Goal: Use online tool/utility: Utilize a website feature to perform a specific function

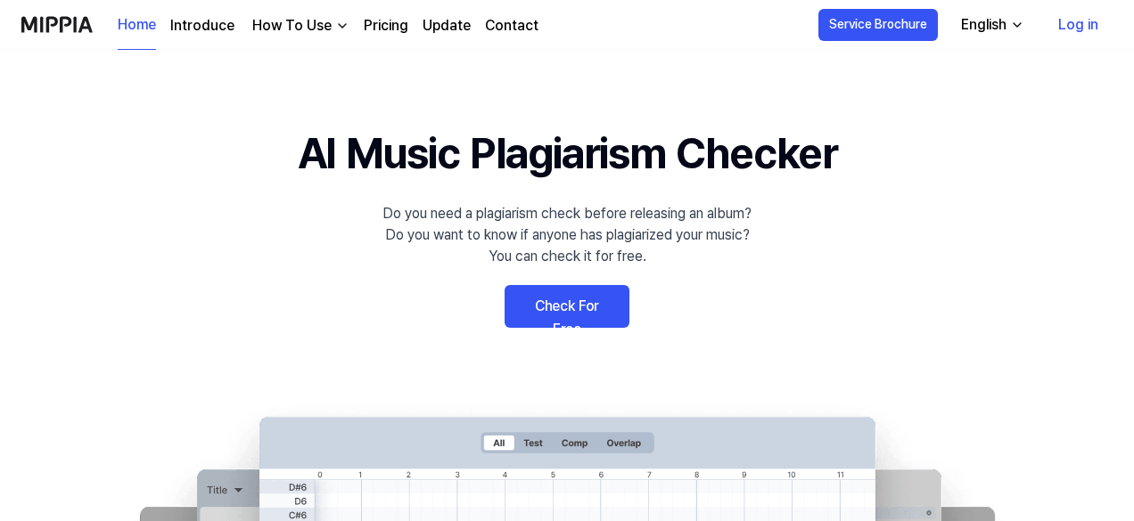
click at [565, 309] on link "Check For Free" at bounding box center [567, 306] width 125 height 43
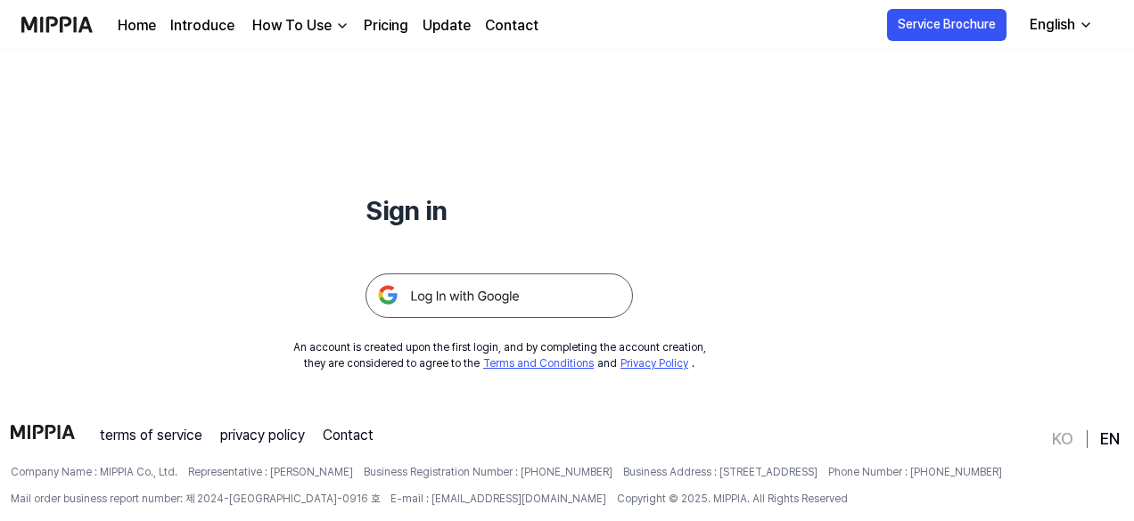
scroll to position [117, 0]
click at [514, 281] on img at bounding box center [498, 295] width 267 height 45
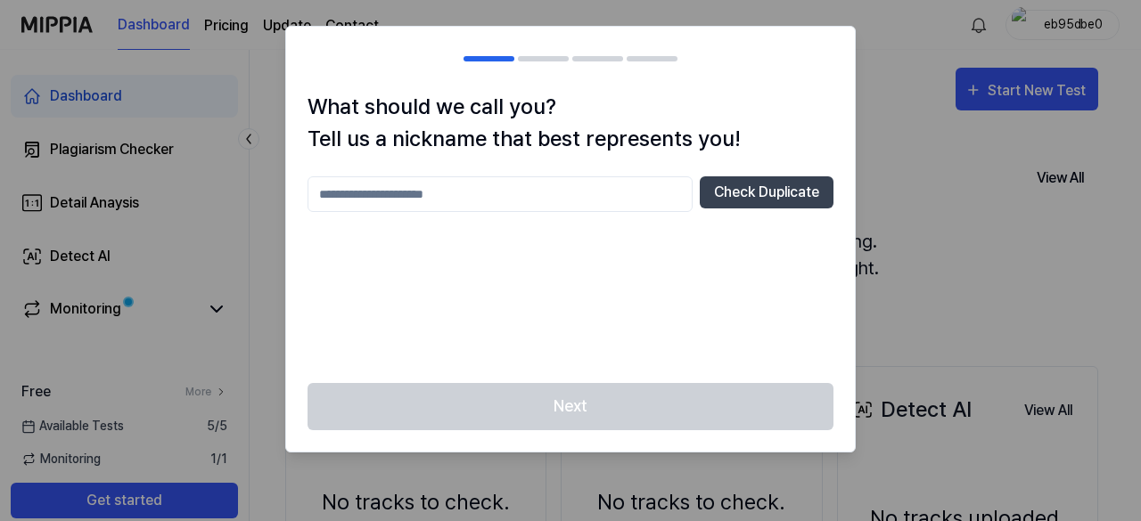
click at [465, 191] on input "text" at bounding box center [500, 194] width 385 height 36
click at [749, 192] on button "Check Duplicate" at bounding box center [767, 192] width 134 height 32
click at [526, 189] on input "****" at bounding box center [500, 194] width 385 height 36
type input "********"
click at [779, 185] on button "Check Duplicate" at bounding box center [767, 192] width 134 height 32
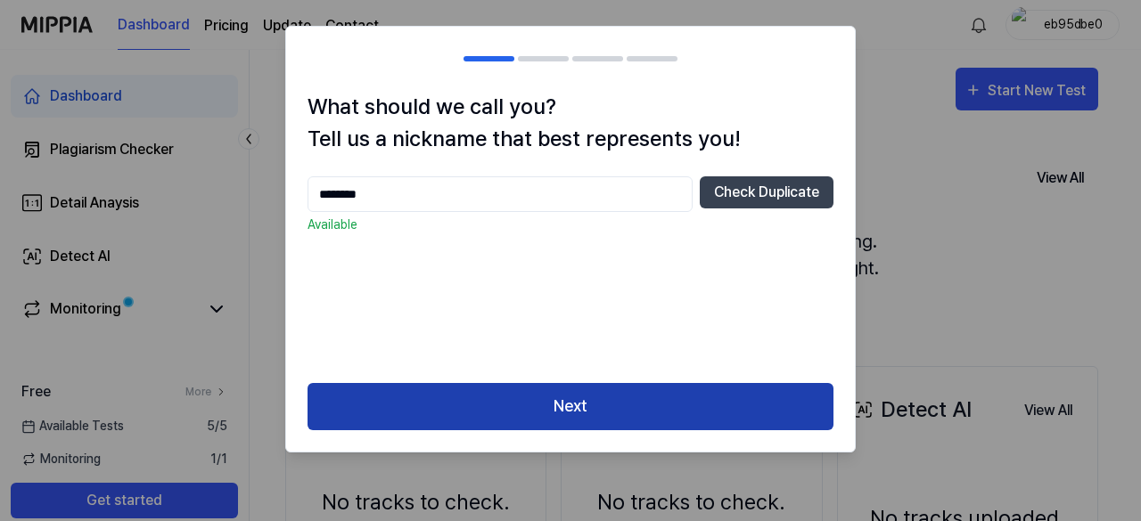
click at [574, 403] on button "Next" at bounding box center [571, 406] width 526 height 47
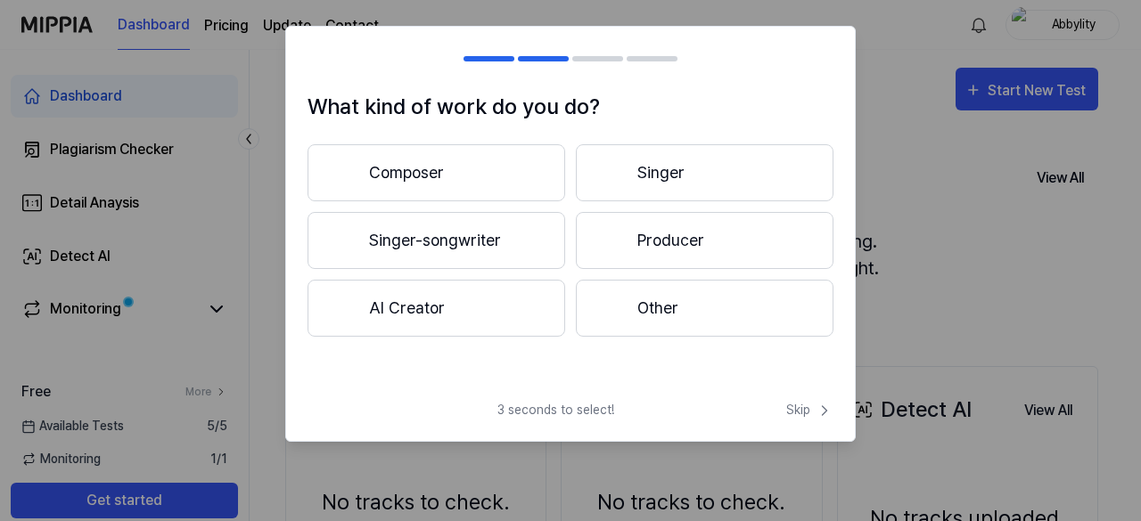
click at [480, 183] on button "Composer" at bounding box center [437, 172] width 258 height 57
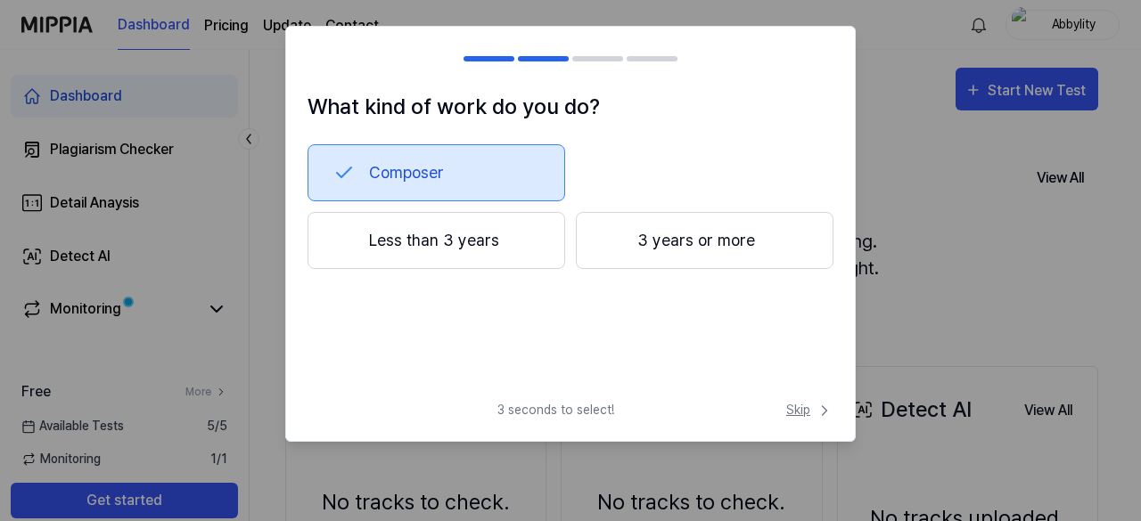
click at [816, 404] on icon at bounding box center [825, 411] width 18 height 18
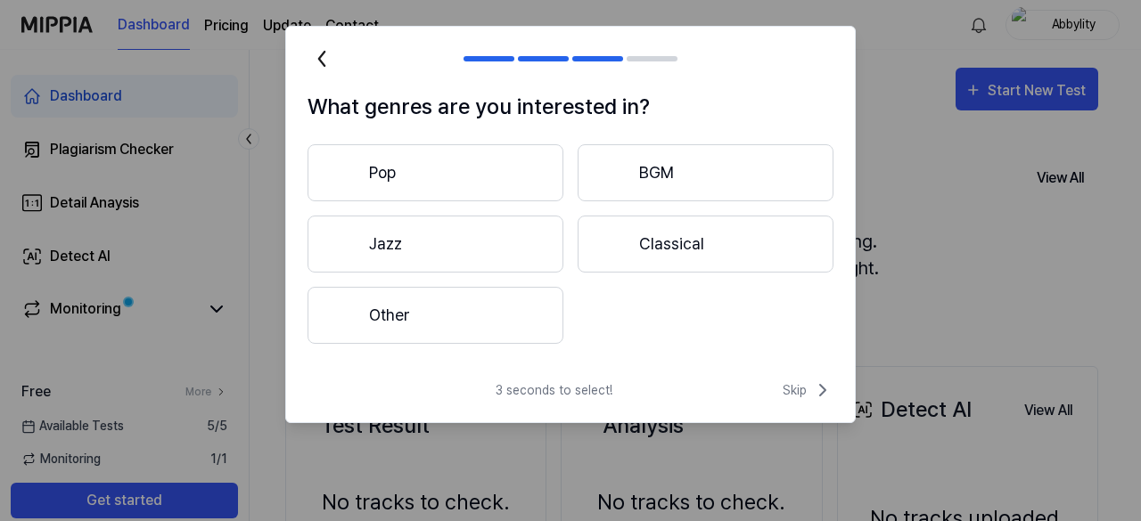
click at [328, 53] on icon at bounding box center [322, 59] width 29 height 29
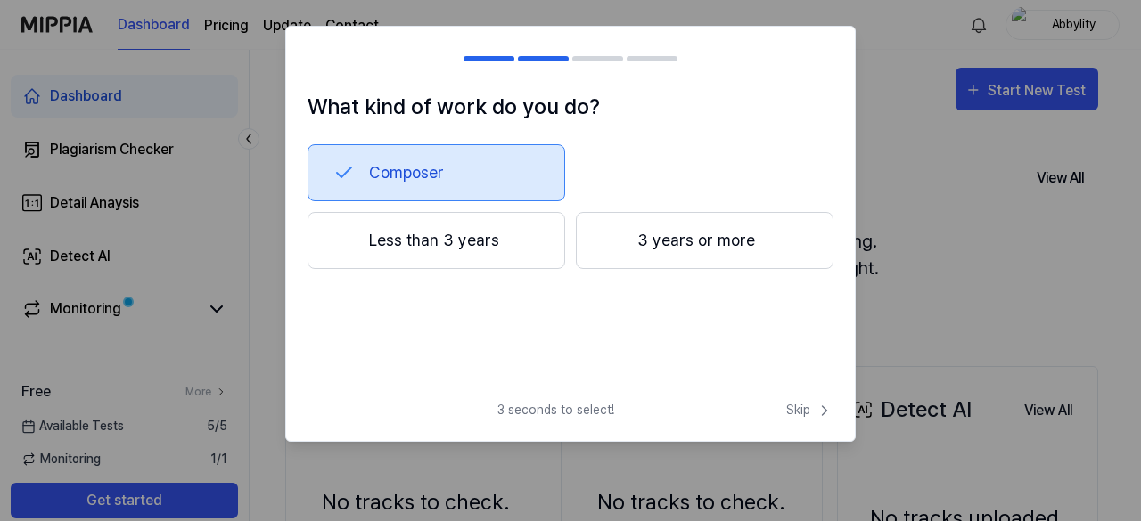
click at [321, 55] on div at bounding box center [318, 58] width 21 height 21
click at [419, 241] on button "Less than 3 years" at bounding box center [437, 240] width 258 height 57
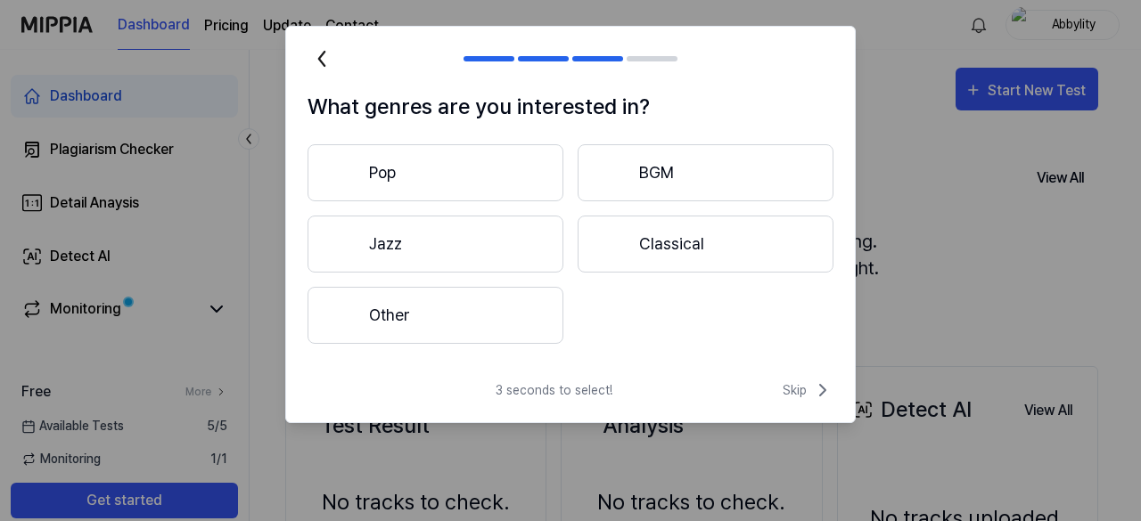
click at [480, 307] on button "Other" at bounding box center [436, 315] width 256 height 57
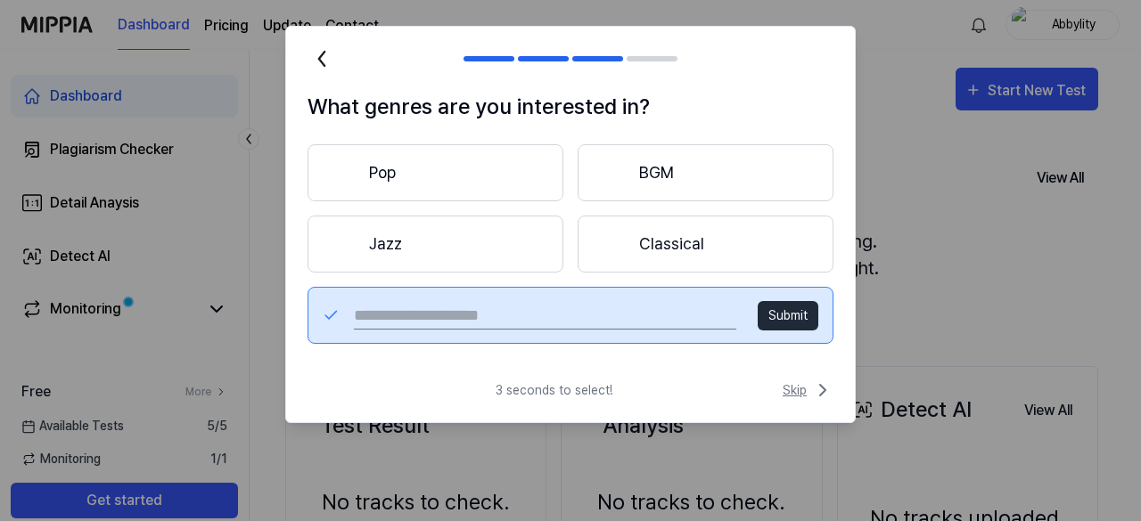
click at [779, 381] on button "Skip" at bounding box center [806, 390] width 54 height 21
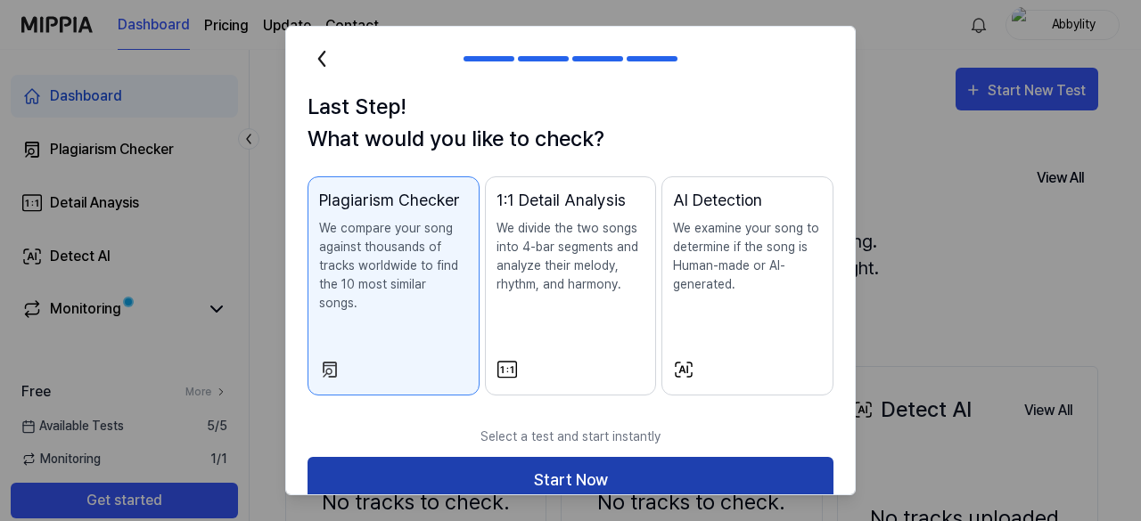
click at [554, 457] on button "Start Now" at bounding box center [571, 480] width 526 height 47
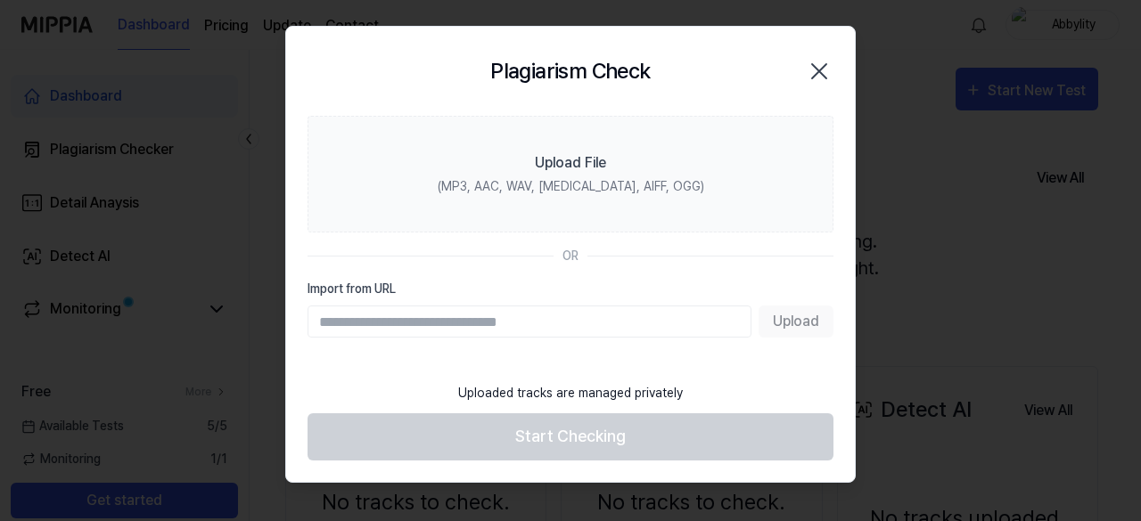
click at [776, 315] on div "Upload" at bounding box center [571, 322] width 526 height 32
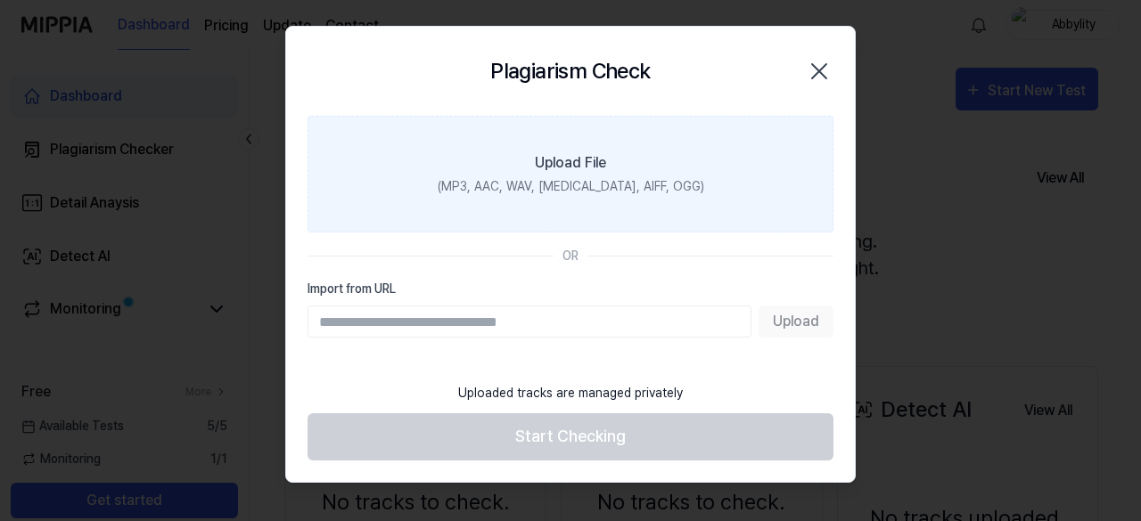
click at [591, 177] on div "(MP3, AAC, WAV, FLAC, AIFF, OGG)" at bounding box center [571, 186] width 267 height 19
click at [0, 0] on input "Upload File (MP3, AAC, WAV, FLAC, AIFF, OGG)" at bounding box center [0, 0] width 0 height 0
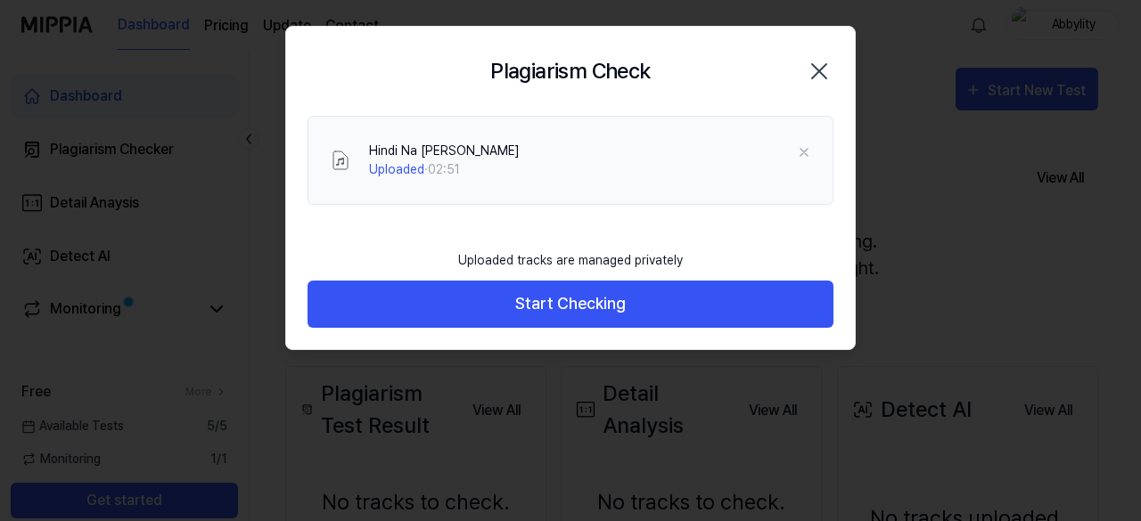
click at [546, 308] on button "Start Checking" at bounding box center [571, 304] width 526 height 47
